Goal: Information Seeking & Learning: Learn about a topic

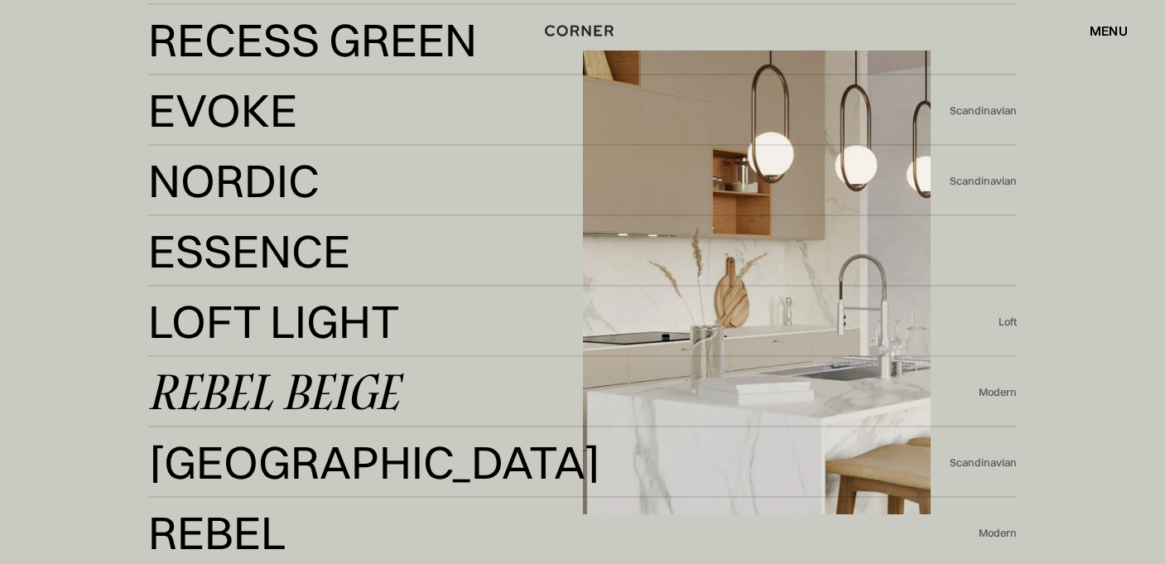
scroll to position [3216, 0]
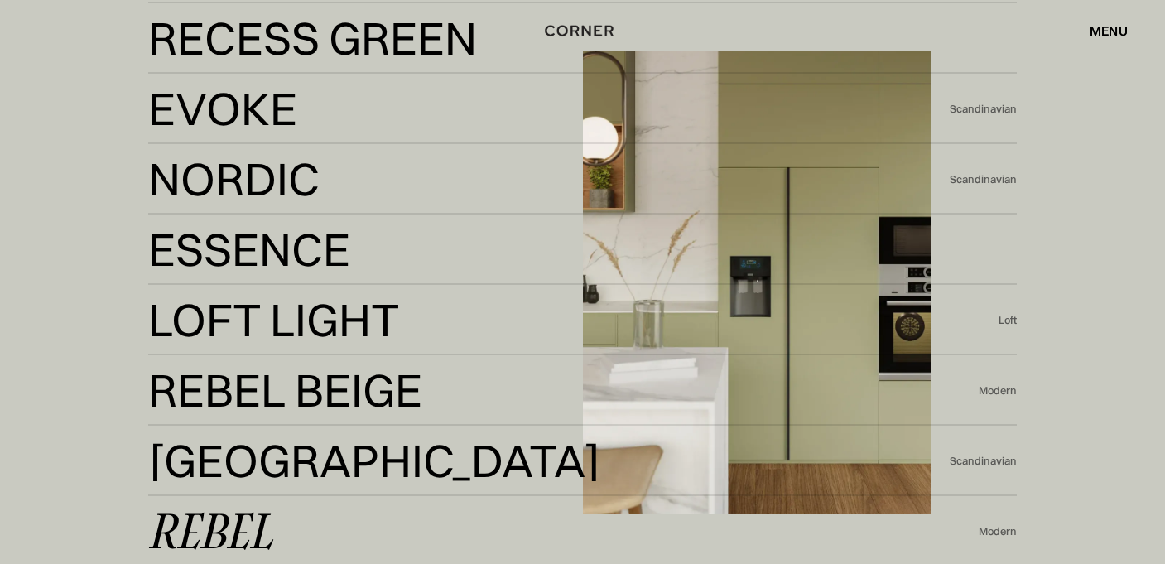
click at [208, 520] on div "Rebel" at bounding box center [210, 531] width 124 height 40
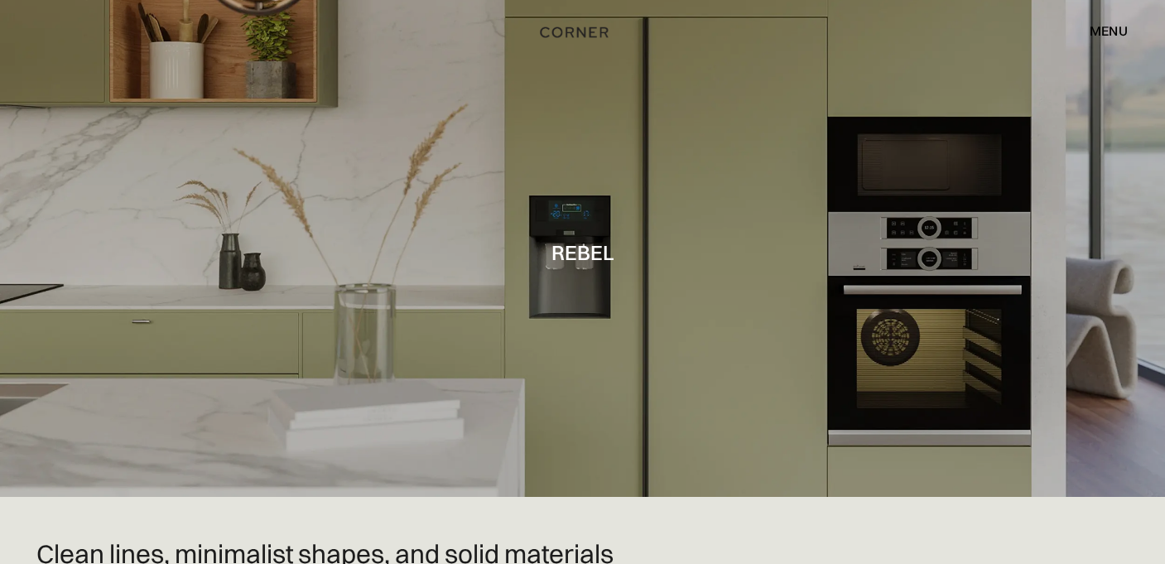
click at [563, 35] on img "home" at bounding box center [575, 33] width 68 height 22
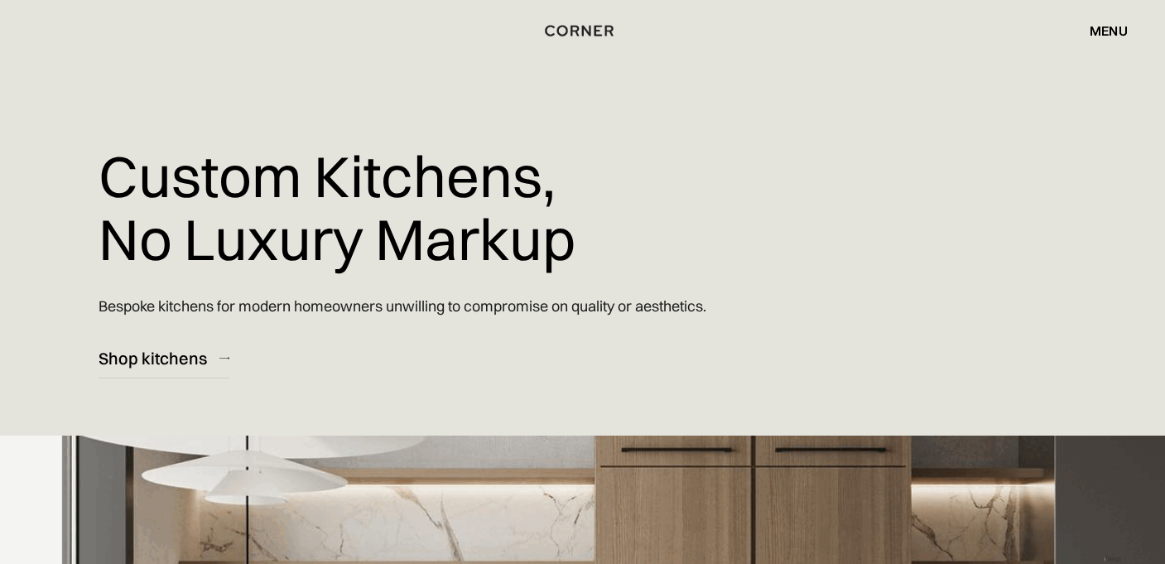
click at [1100, 30] on div "menu" at bounding box center [1109, 30] width 38 height 13
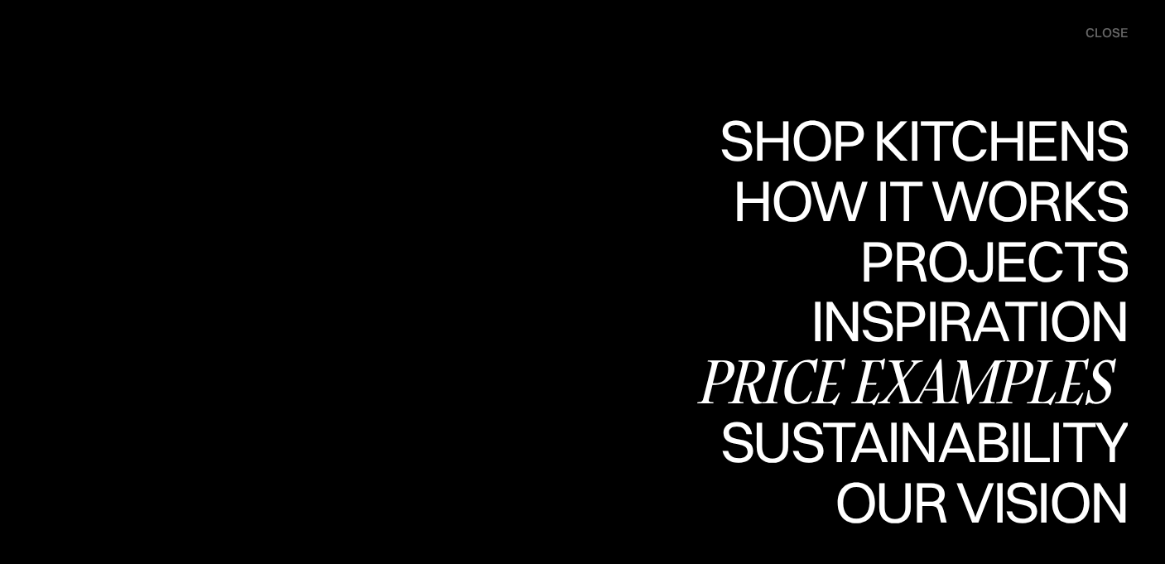
click at [947, 382] on div "Price examples" at bounding box center [911, 381] width 434 height 58
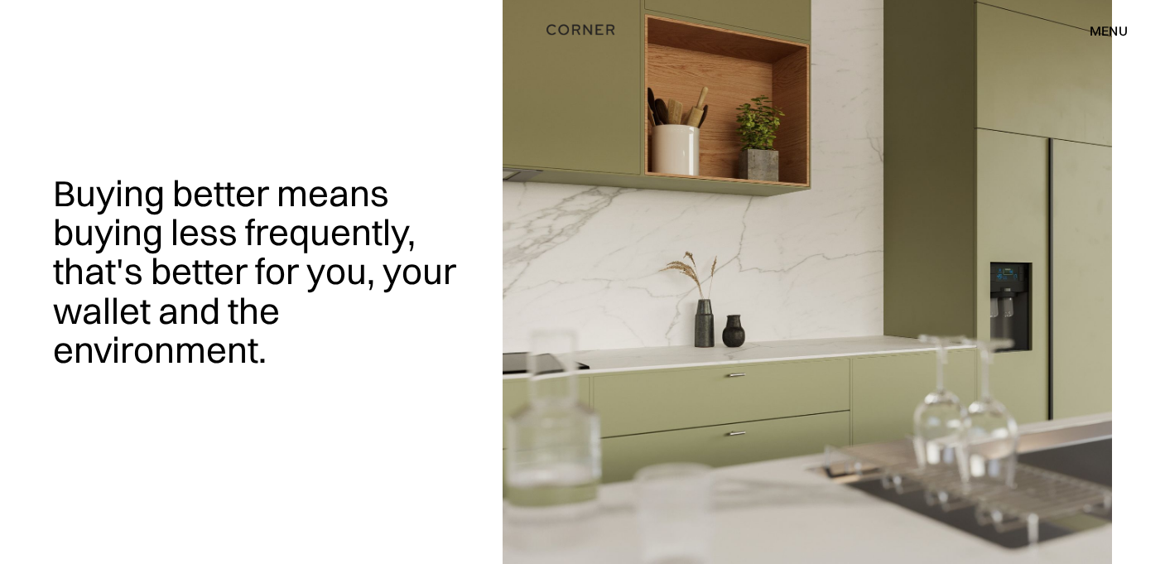
click at [584, 28] on img "home" at bounding box center [581, 30] width 68 height 22
